Goal: Information Seeking & Learning: Learn about a topic

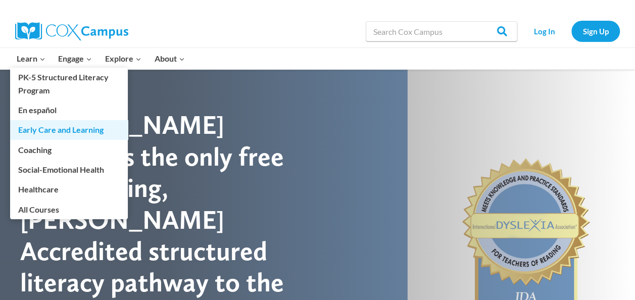
click at [74, 128] on link "Early Care and Learning" at bounding box center [69, 129] width 118 height 19
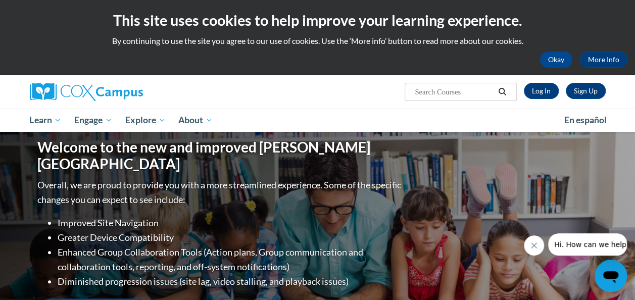
click at [477, 91] on input "Search..." at bounding box center [454, 92] width 81 height 12
type input "literature"
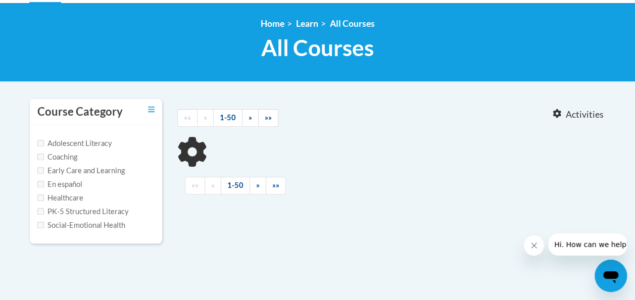
type input "literature"
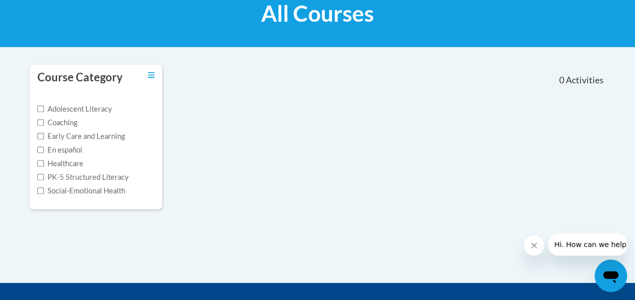
scroll to position [145, 0]
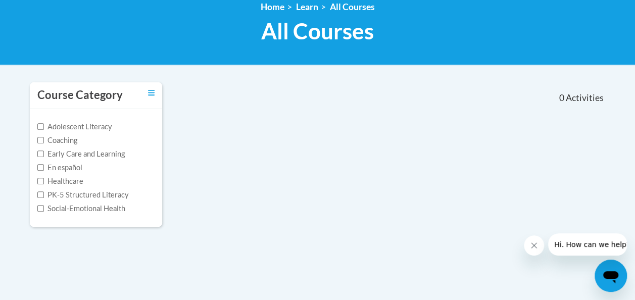
click at [632, 152] on body "This site uses cookies to help improve your learning experience. By continuing …" at bounding box center [317, 161] width 635 height 613
click at [102, 124] on label "Adolescent Literacy" at bounding box center [74, 126] width 75 height 11
click at [44, 124] on input "Adolescent Literacy" at bounding box center [40, 126] width 7 height 7
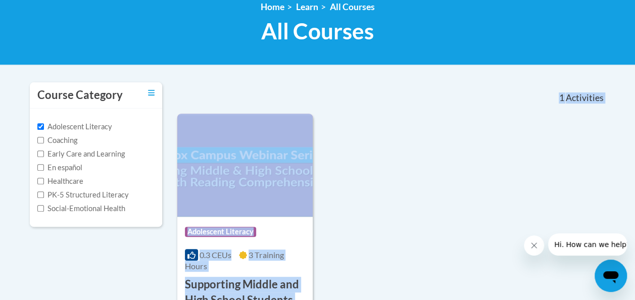
drag, startPoint x: 634, startPoint y: 103, endPoint x: 642, endPoint y: 129, distance: 27.7
click at [634, 129] on html "This site uses cookies to help improve your learning experience. By continuing …" at bounding box center [317, 5] width 635 height 300
drag, startPoint x: 642, startPoint y: 129, endPoint x: 548, endPoint y: 131, distance: 94.0
click at [548, 131] on div "Course Category: Adolescent Literacy 0.3 CEUs 3 Training Hours COURSE Supportin…" at bounding box center [391, 254] width 428 height 280
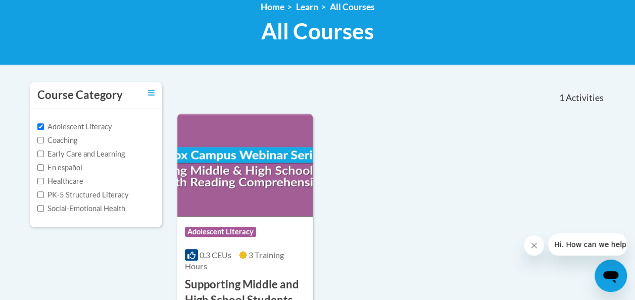
click at [94, 126] on label "Adolescent Literacy" at bounding box center [74, 126] width 75 height 11
click at [44, 126] on input "Adolescent Literacy" at bounding box center [40, 126] width 7 height 7
checkbox input "false"
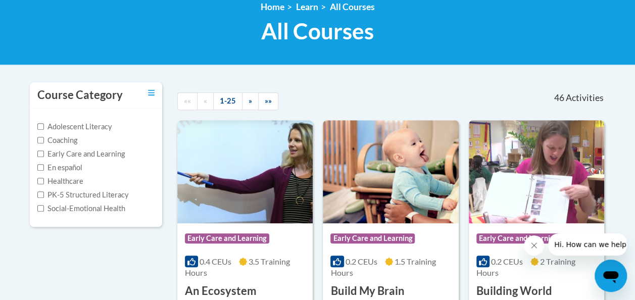
click at [101, 154] on label "Early Care and Learning" at bounding box center [80, 154] width 87 height 11
click at [44, 154] on input "Early Care and Learning" at bounding box center [40, 154] width 7 height 7
checkbox input "true"
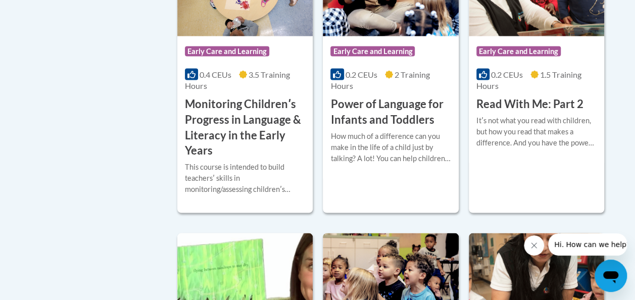
scroll to position [945, 0]
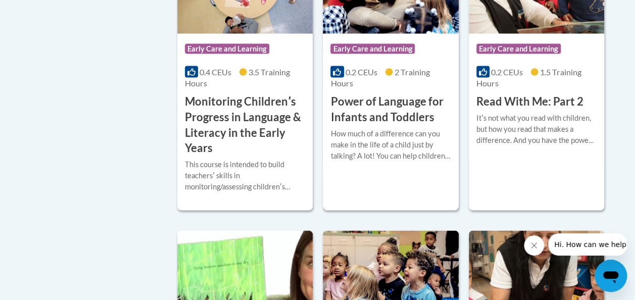
click at [382, 105] on h3 "Power of Language for Infants and Toddlers" at bounding box center [390, 108] width 120 height 31
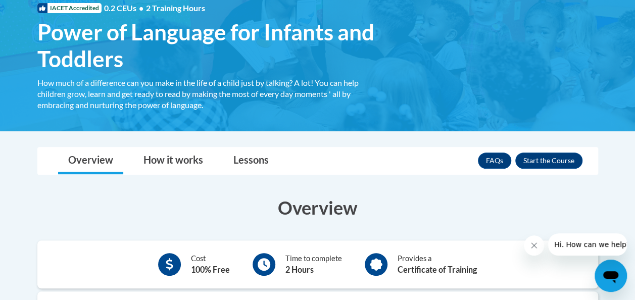
scroll to position [162, 0]
